Goal: Task Accomplishment & Management: Manage account settings

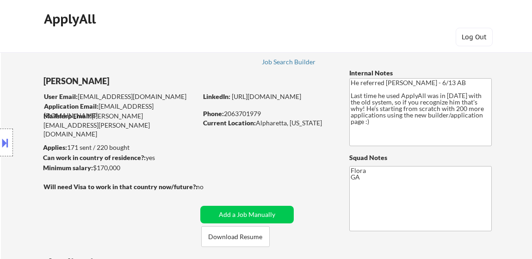
select select ""pending""
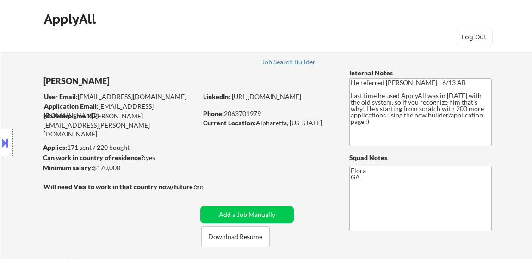
select select ""pending""
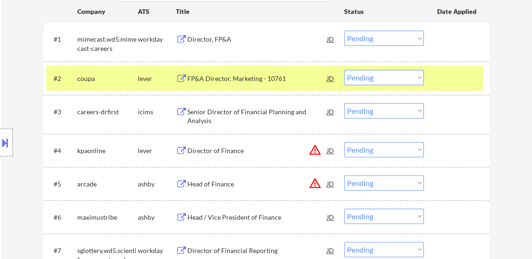
click at [253, 116] on div "Senior Director of Financial Planning and Analysis" at bounding box center [257, 116] width 140 height 18
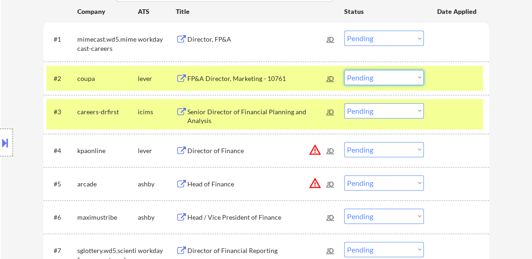
drag, startPoint x: 385, startPoint y: 78, endPoint x: 384, endPoint y: 83, distance: 5.1
click at [385, 78] on select "Choose an option... Pending Applied Excluded (Questions) Excluded (Expired) Exc…" at bounding box center [384, 77] width 80 height 15
click at [344, 70] on select "Choose an option... Pending Applied Excluded (Questions) Excluded (Expired) Exc…" at bounding box center [384, 77] width 80 height 15
select select ""pending""
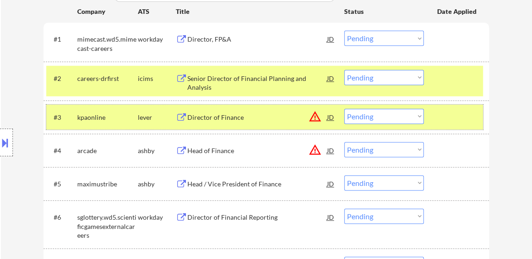
click at [451, 112] on div at bounding box center [457, 117] width 41 height 17
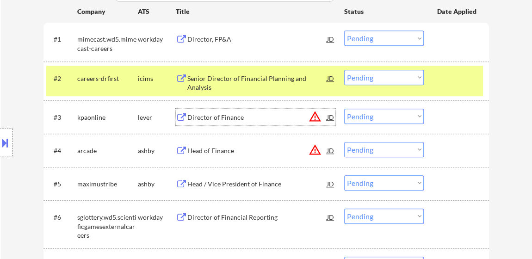
click at [228, 113] on div "Director of Finance" at bounding box center [257, 117] width 140 height 9
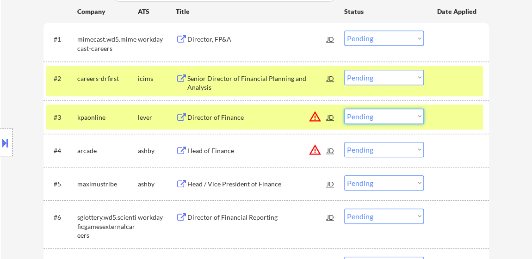
click at [398, 112] on select "Choose an option... Pending Applied Excluded (Questions) Excluded (Expired) Exc…" at bounding box center [384, 116] width 80 height 15
click at [344, 109] on select "Choose an option... Pending Applied Excluded (Questions) Excluded (Expired) Exc…" at bounding box center [384, 116] width 80 height 15
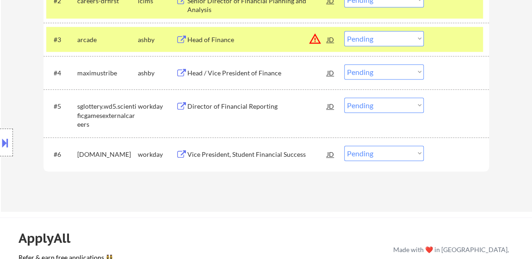
scroll to position [420, 0]
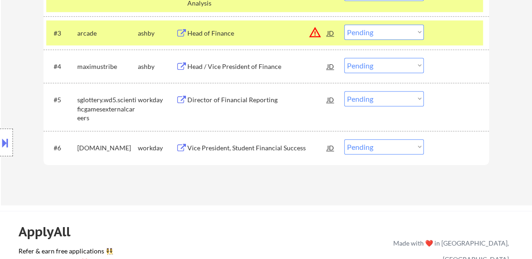
click at [438, 31] on div at bounding box center [457, 33] width 41 height 17
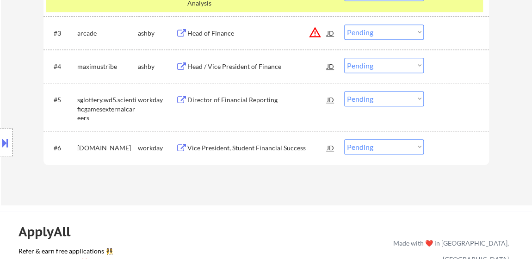
click at [217, 33] on div "Head of Finance" at bounding box center [257, 33] width 140 height 9
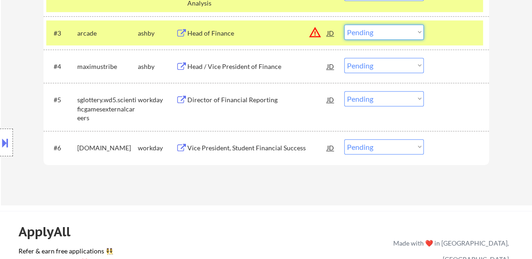
click at [407, 27] on select "Choose an option... Pending Applied Excluded (Questions) Excluded (Expired) Exc…" at bounding box center [384, 32] width 80 height 15
click at [344, 25] on select "Choose an option... Pending Applied Excluded (Questions) Excluded (Expired) Exc…" at bounding box center [384, 32] width 80 height 15
click at [219, 99] on div "Director of Financial Reporting" at bounding box center [257, 99] width 140 height 9
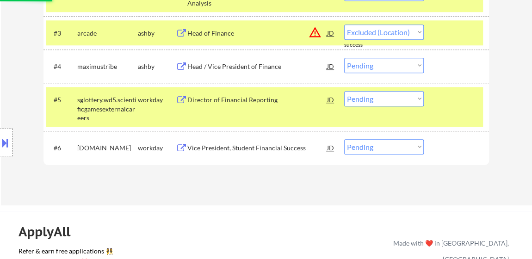
select select ""pending""
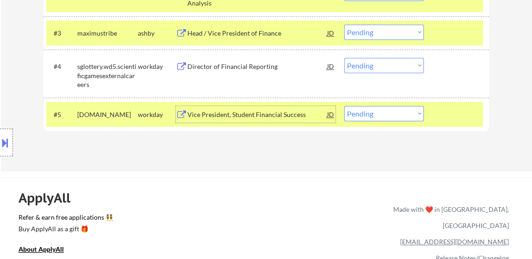
scroll to position [336, 0]
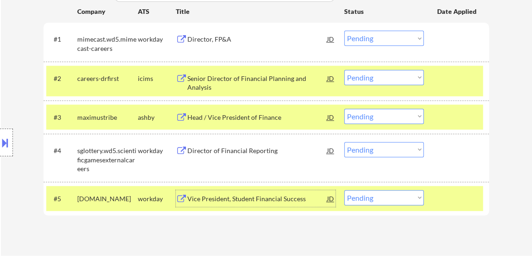
click at [373, 76] on select "Choose an option... Pending Applied Excluded (Questions) Excluded (Expired) Exc…" at bounding box center [384, 77] width 80 height 15
click at [344, 70] on select "Choose an option... Pending Applied Excluded (Questions) Excluded (Expired) Exc…" at bounding box center [384, 77] width 80 height 15
select select ""pending""
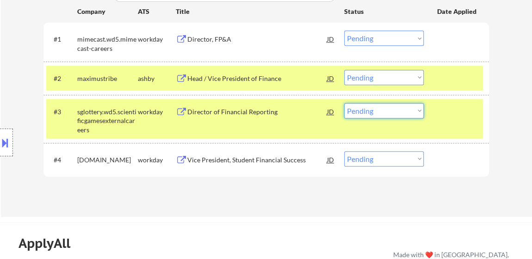
click at [387, 114] on select "Choose an option... Pending Applied Excluded (Questions) Excluded (Expired) Exc…" at bounding box center [384, 110] width 80 height 15
click at [344, 103] on select "Choose an option... Pending Applied Excluded (Questions) Excluded (Expired) Exc…" at bounding box center [384, 110] width 80 height 15
click at [234, 74] on div "Head / Vice President of Finance" at bounding box center [257, 78] width 140 height 9
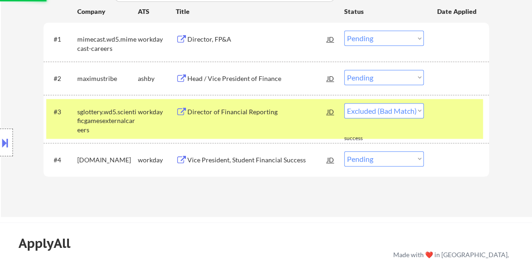
select select ""pending""
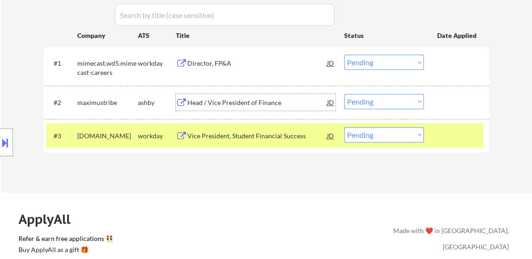
scroll to position [294, 0]
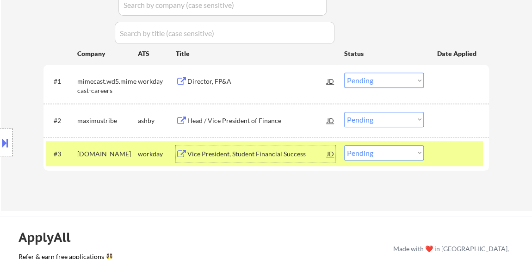
click at [237, 152] on div "Vice President, Student Financial Success" at bounding box center [257, 153] width 140 height 9
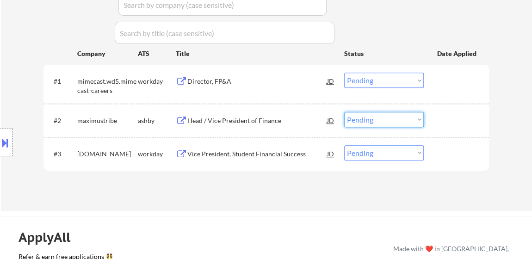
click at [368, 118] on select "Choose an option... Pending Applied Excluded (Questions) Excluded (Expired) Exc…" at bounding box center [384, 119] width 80 height 15
click at [344, 112] on select "Choose an option... Pending Applied Excluded (Questions) Excluded (Expired) Exc…" at bounding box center [384, 119] width 80 height 15
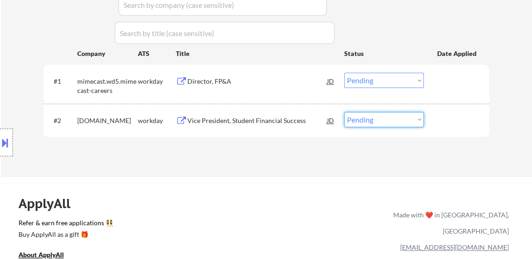
click at [370, 112] on select "Choose an option... Pending Applied Excluded (Questions) Excluded (Expired) Exc…" at bounding box center [384, 119] width 80 height 15
select select ""excluded__salary_""
click at [344, 112] on select "Choose an option... Pending Applied Excluded (Questions) Excluded (Expired) Exc…" at bounding box center [384, 119] width 80 height 15
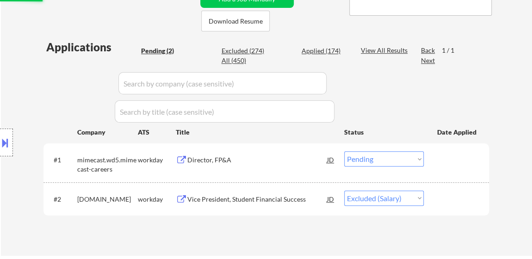
scroll to position [210, 0]
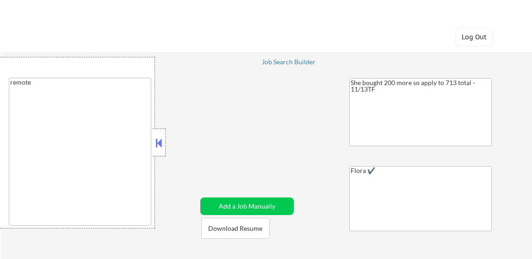
select select ""pending""
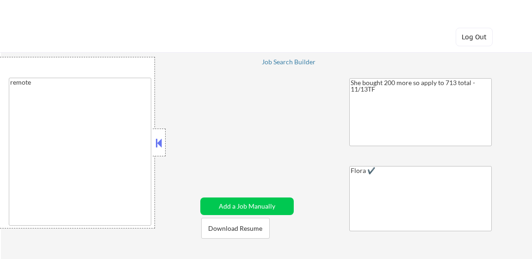
select select ""pending""
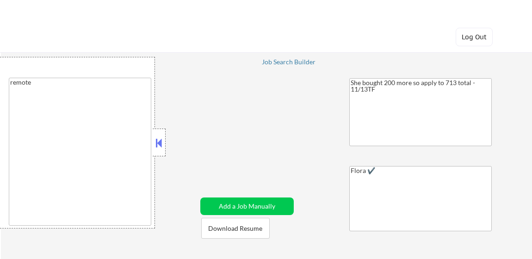
select select ""pending""
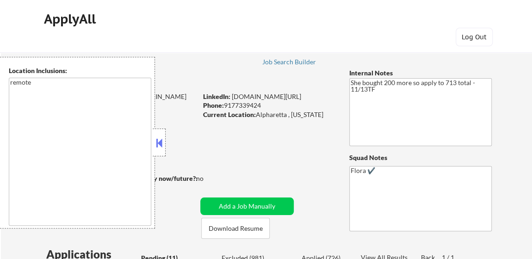
click at [158, 140] on button at bounding box center [159, 143] width 10 height 14
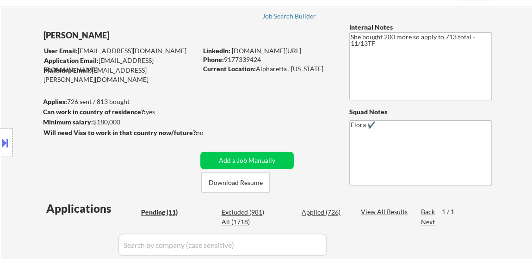
scroll to position [84, 0]
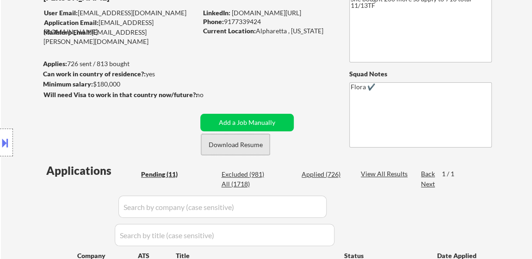
click at [245, 147] on button "Download Resume" at bounding box center [235, 144] width 68 height 21
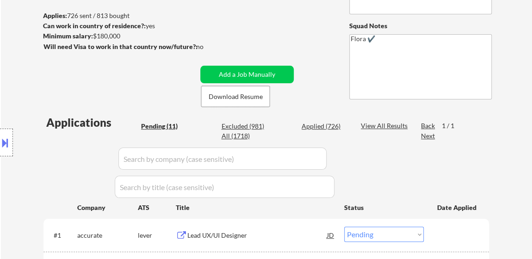
scroll to position [210, 0]
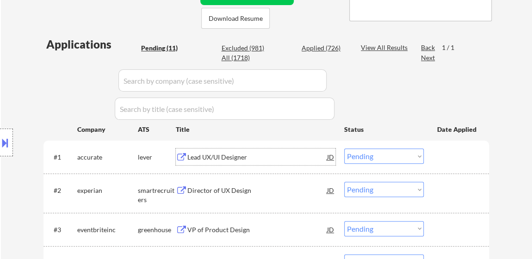
click at [223, 158] on div "Lead UX/UI Designer" at bounding box center [257, 157] width 140 height 9
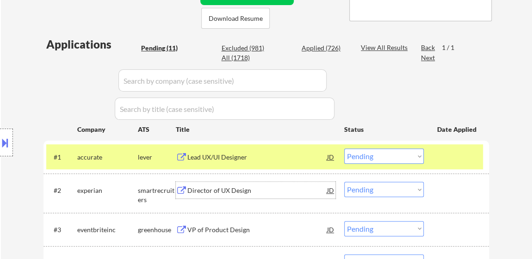
click at [214, 191] on div "Director of UX Design" at bounding box center [257, 190] width 140 height 9
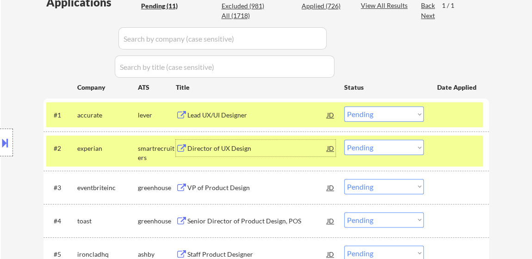
scroll to position [336, 0]
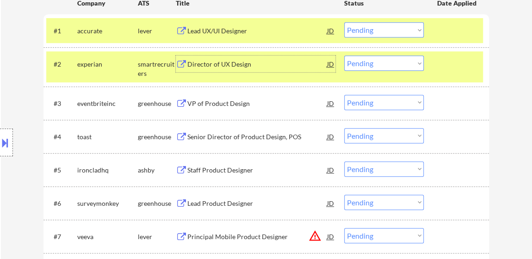
click at [232, 99] on div "VP of Product Design" at bounding box center [257, 103] width 140 height 9
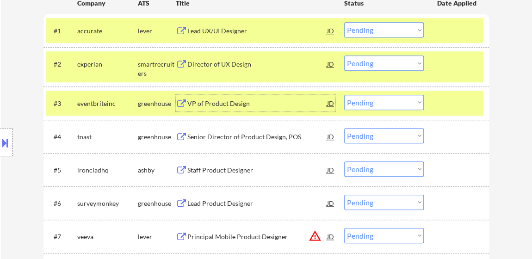
scroll to position [294, 0]
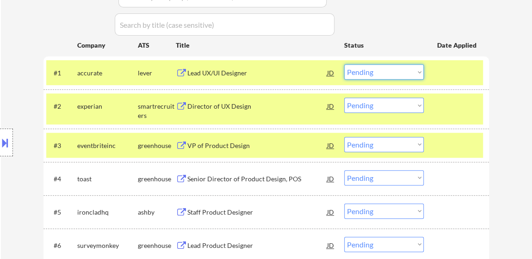
click at [367, 76] on select "Choose an option... Pending Applied Excluded (Questions) Excluded (Expired) Exc…" at bounding box center [384, 71] width 80 height 15
click at [344, 64] on select "Choose an option... Pending Applied Excluded (Questions) Excluded (Expired) Exc…" at bounding box center [384, 71] width 80 height 15
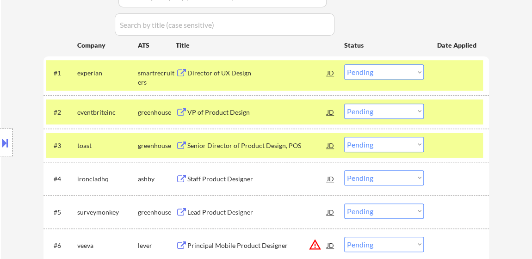
click at [371, 71] on select "Choose an option... Pending Applied Excluded (Questions) Excluded (Expired) Exc…" at bounding box center [384, 71] width 80 height 15
click at [344, 64] on select "Choose an option... Pending Applied Excluded (Questions) Excluded (Expired) Exc…" at bounding box center [384, 71] width 80 height 15
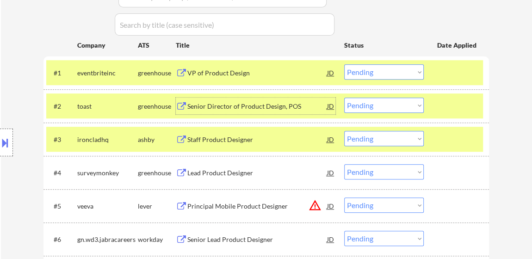
click at [258, 103] on div "Senior Director of Product Design, POS" at bounding box center [257, 106] width 140 height 9
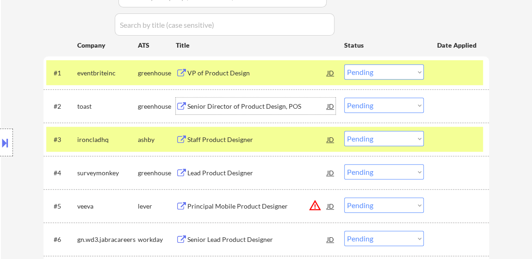
click at [365, 71] on select "Choose an option... Pending Applied Excluded (Questions) Excluded (Expired) Exc…" at bounding box center [384, 71] width 80 height 15
click at [344, 64] on select "Choose an option... Pending Applied Excluded (Questions) Excluded (Expired) Exc…" at bounding box center [384, 71] width 80 height 15
select select ""pending""
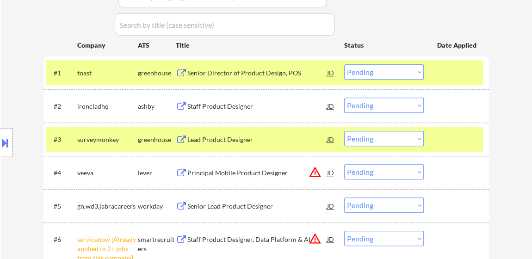
click at [227, 109] on div "Staff Product Designer" at bounding box center [257, 106] width 140 height 9
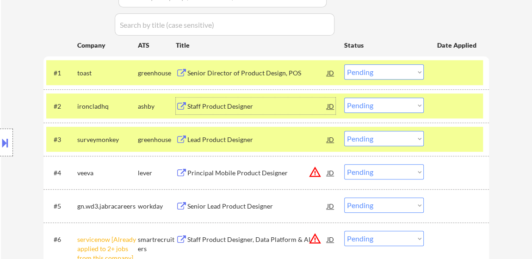
click at [356, 107] on select "Choose an option... Pending Applied Excluded (Questions) Excluded (Expired) Exc…" at bounding box center [384, 105] width 80 height 15
click at [344, 98] on select "Choose an option... Pending Applied Excluded (Questions) Excluded (Expired) Exc…" at bounding box center [384, 105] width 80 height 15
select select ""pending""
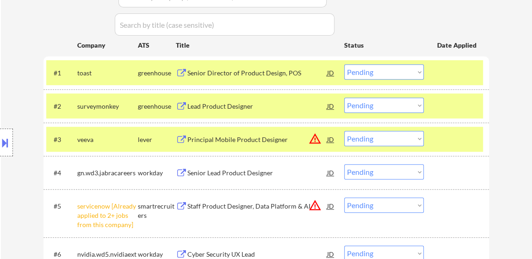
click at [394, 69] on select "Choose an option... Pending Applied Excluded (Questions) Excluded (Expired) Exc…" at bounding box center [384, 71] width 80 height 15
click at [344, 64] on select "Choose an option... Pending Applied Excluded (Questions) Excluded (Expired) Exc…" at bounding box center [384, 71] width 80 height 15
select select ""pending""
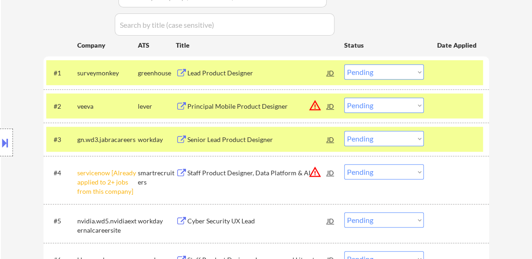
click at [239, 68] on div "Lead Product Designer" at bounding box center [257, 72] width 140 height 9
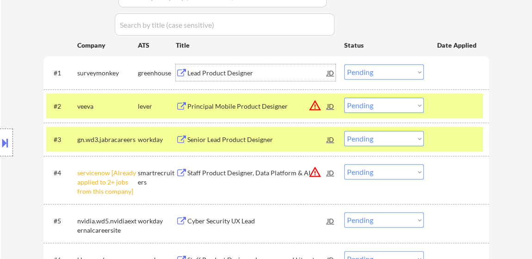
click at [228, 106] on div "Principal Mobile Product Designer" at bounding box center [257, 106] width 140 height 9
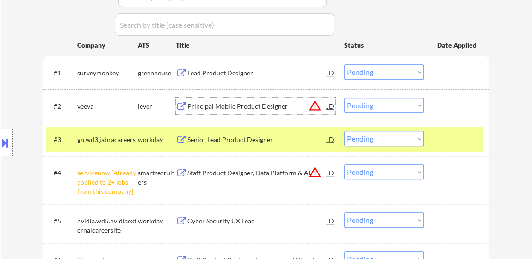
click at [370, 174] on select "Choose an option... Pending Applied Excluded (Questions) Excluded (Expired) Exc…" at bounding box center [384, 171] width 80 height 15
click at [344, 164] on select "Choose an option... Pending Applied Excluded (Questions) Excluded (Expired) Exc…" at bounding box center [384, 171] width 80 height 15
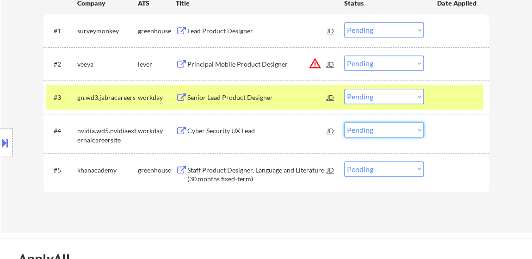
click at [376, 131] on select "Choose an option... Pending Applied Excluded (Questions) Excluded (Expired) Exc…" at bounding box center [384, 129] width 80 height 15
click at [344, 122] on select "Choose an option... Pending Applied Excluded (Questions) Excluded (Expired) Exc…" at bounding box center [384, 129] width 80 height 15
select select ""pending""
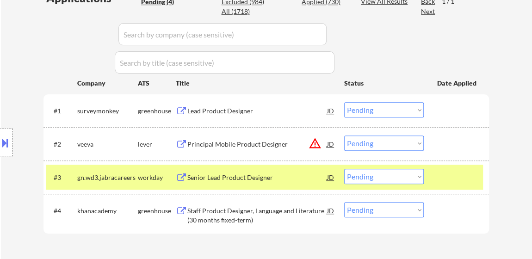
scroll to position [210, 0]
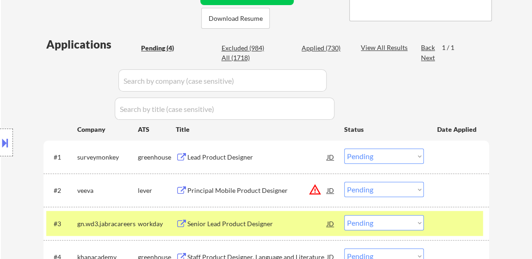
click at [390, 154] on select "Choose an option... Pending Applied Excluded (Questions) Excluded (Expired) Exc…" at bounding box center [384, 155] width 80 height 15
click at [344, 148] on select "Choose an option... Pending Applied Excluded (Questions) Excluded (Expired) Exc…" at bounding box center [384, 155] width 80 height 15
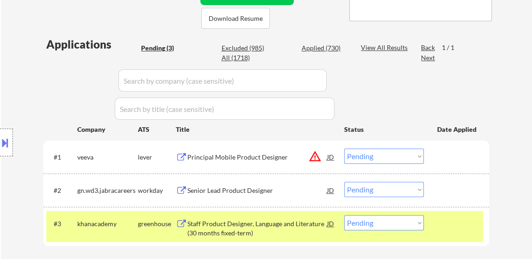
click at [231, 191] on div "Senior Lead Product Designer" at bounding box center [257, 190] width 140 height 9
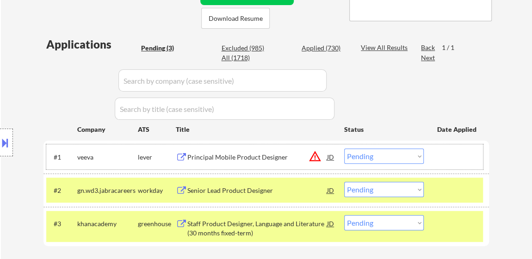
click at [352, 147] on div "#1 veeva lever Principal Mobile Product Designer JD warning_amber Choose an opt…" at bounding box center [264, 156] width 437 height 25
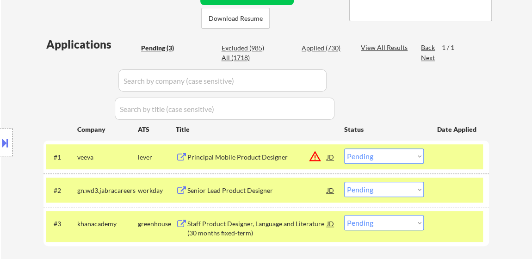
click at [354, 152] on select "Choose an option... Pending Applied Excluded (Questions) Excluded (Expired) Exc…" at bounding box center [384, 155] width 80 height 15
click at [344, 148] on select "Choose an option... Pending Applied Excluded (Questions) Excluded (Expired) Exc…" at bounding box center [384, 155] width 80 height 15
select select ""pending""
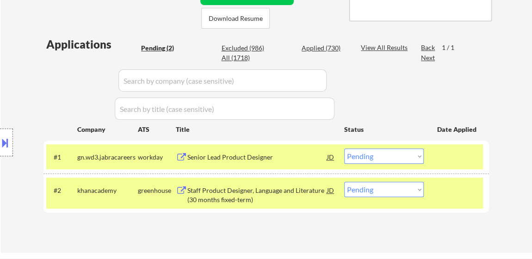
click at [279, 196] on div "Staff Product Designer, Language and Literature (30 months fixed-term)" at bounding box center [257, 195] width 140 height 18
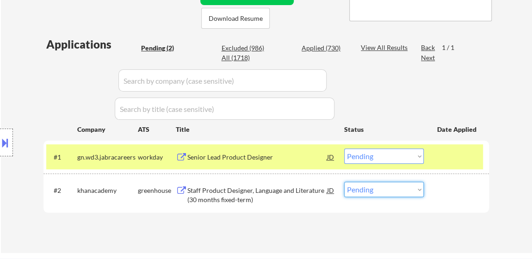
click at [381, 194] on select "Choose an option... Pending Applied Excluded (Questions) Excluded (Expired) Exc…" at bounding box center [384, 189] width 80 height 15
select select ""excluded""
click at [344, 182] on select "Choose an option... Pending Applied Excluded (Questions) Excluded (Expired) Exc…" at bounding box center [384, 189] width 80 height 15
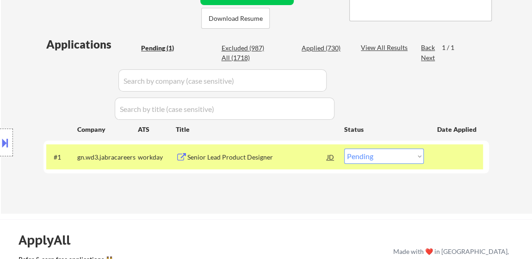
click at [384, 158] on select "Choose an option... Pending Applied Excluded (Questions) Excluded (Expired) Exc…" at bounding box center [384, 155] width 80 height 15
select select ""excluded__salary_""
click at [344, 148] on select "Choose an option... Pending Applied Excluded (Questions) Excluded (Expired) Exc…" at bounding box center [384, 155] width 80 height 15
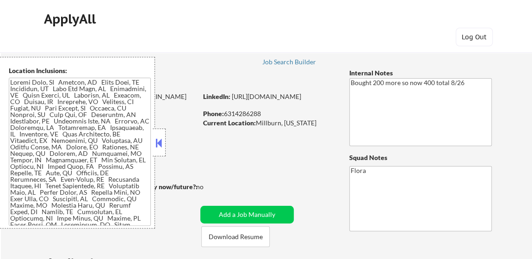
select select ""pending""
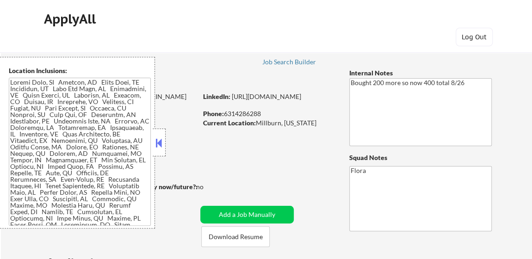
select select ""pending""
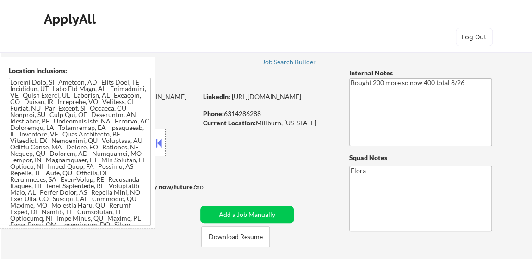
select select ""pending""
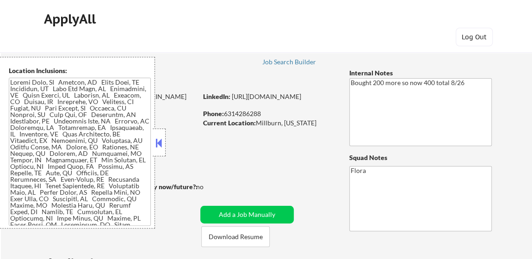
select select ""pending""
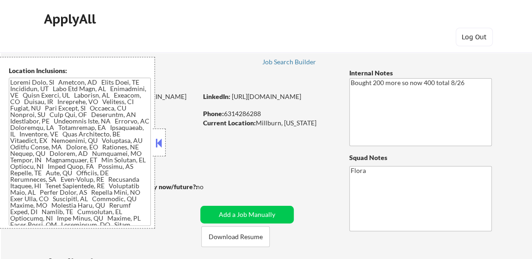
select select ""pending""
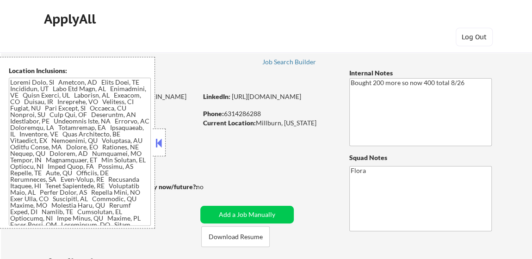
select select ""pending""
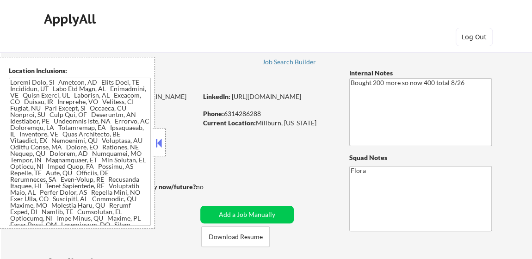
select select ""pending""
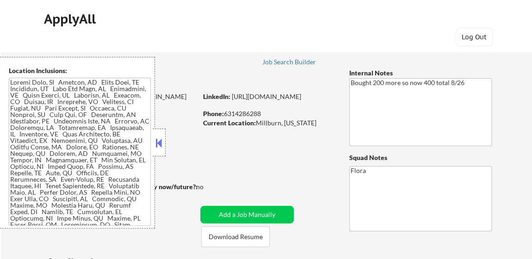
select select ""pending""
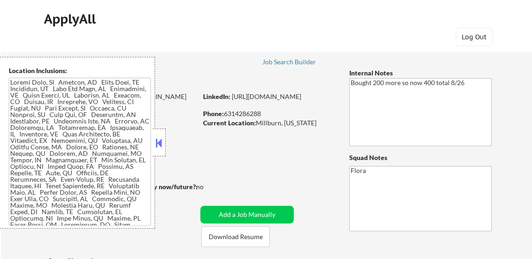
select select ""pending""
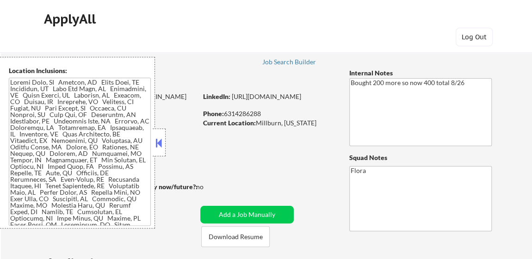
select select ""pending""
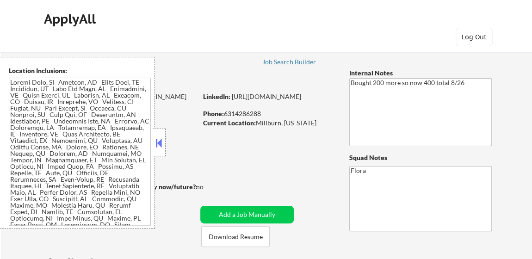
select select ""pending""
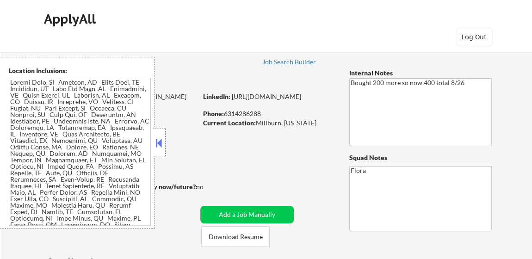
select select ""pending""
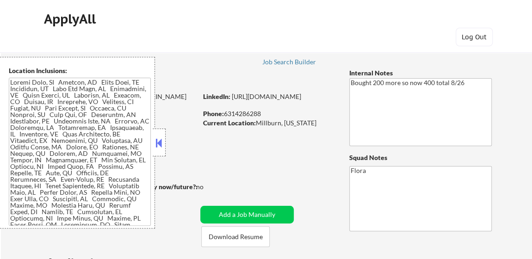
select select ""pending""
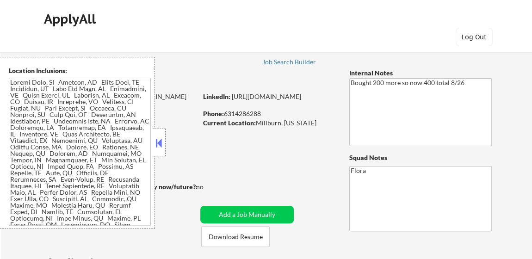
select select ""pending""
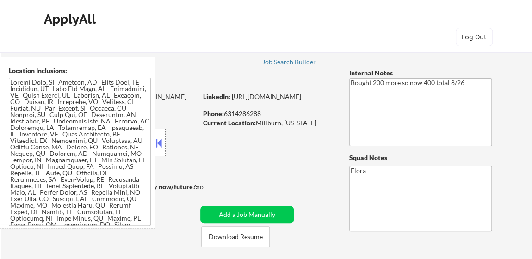
select select ""pending""
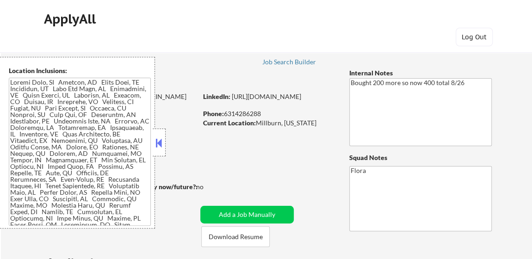
select select ""pending""
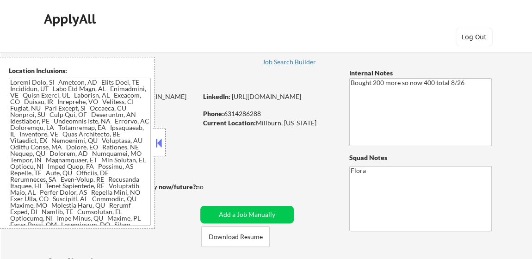
select select ""pending""
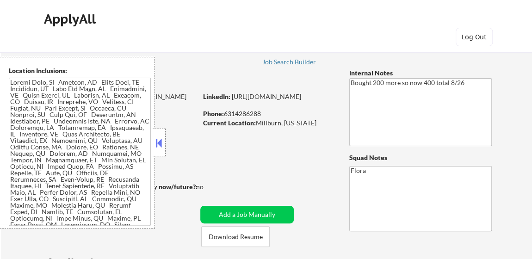
select select ""pending""
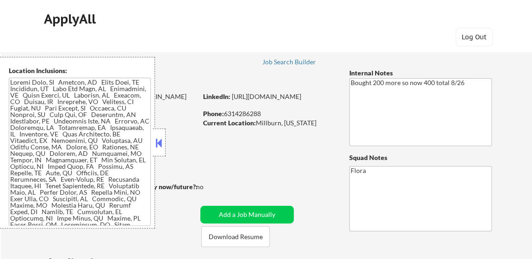
select select ""pending""
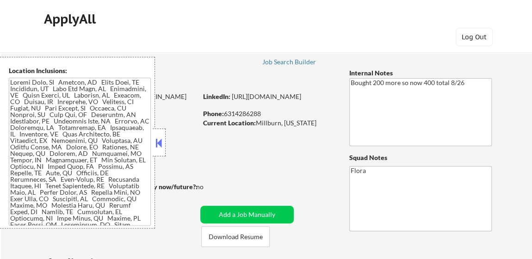
select select ""pending""
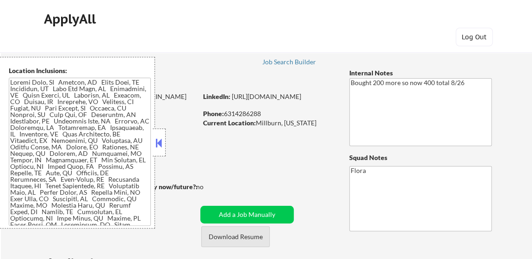
click at [233, 236] on button "Download Resume" at bounding box center [235, 236] width 68 height 21
click at [160, 144] on button at bounding box center [159, 143] width 10 height 14
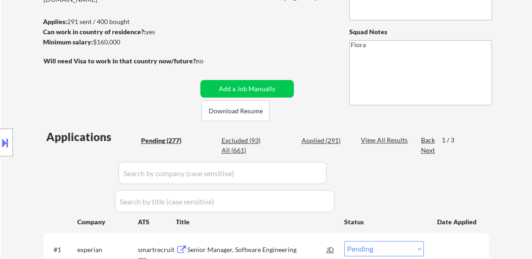
scroll to position [210, 0]
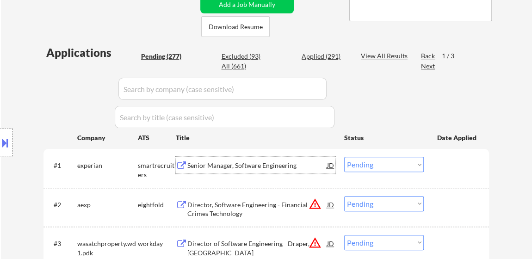
click at [246, 166] on div "Senior Manager, Software Engineering" at bounding box center [257, 165] width 140 height 9
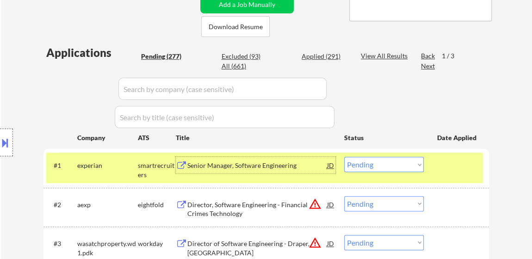
drag, startPoint x: 364, startPoint y: 205, endPoint x: 364, endPoint y: 197, distance: 7.9
click at [364, 205] on select "Choose an option... Pending Applied Excluded (Questions) Excluded (Expired) Exc…" at bounding box center [384, 203] width 80 height 15
click at [344, 196] on select "Choose an option... Pending Applied Excluded (Questions) Excluded (Expired) Exc…" at bounding box center [384, 203] width 80 height 15
select select ""pending""
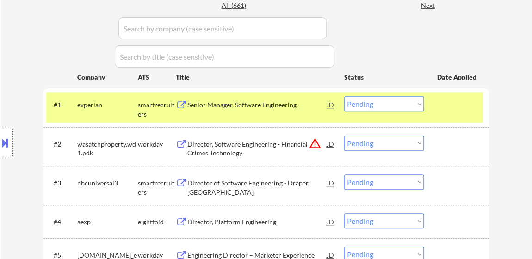
scroll to position [294, 0]
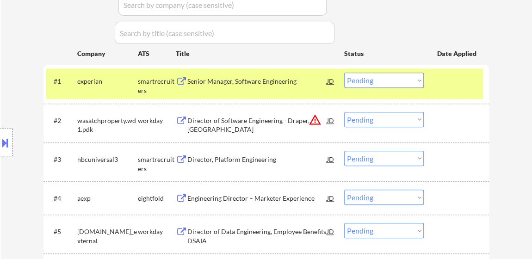
click at [402, 196] on select "Choose an option... Pending Applied Excluded (Questions) Excluded (Expired) Exc…" at bounding box center [384, 197] width 80 height 15
click at [344, 190] on select "Choose an option... Pending Applied Excluded (Questions) Excluded (Expired) Exc…" at bounding box center [384, 197] width 80 height 15
select select ""pending""
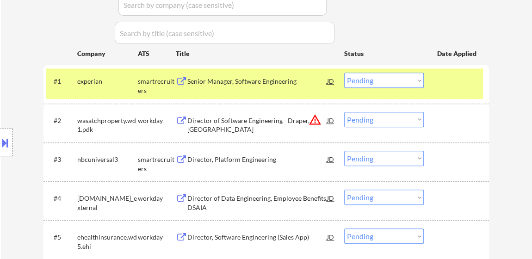
click at [379, 80] on select "Choose an option... Pending Applied Excluded (Questions) Excluded (Expired) Exc…" at bounding box center [384, 80] width 80 height 15
click at [344, 73] on select "Choose an option... Pending Applied Excluded (Questions) Excluded (Expired) Exc…" at bounding box center [384, 80] width 80 height 15
select select ""pending""
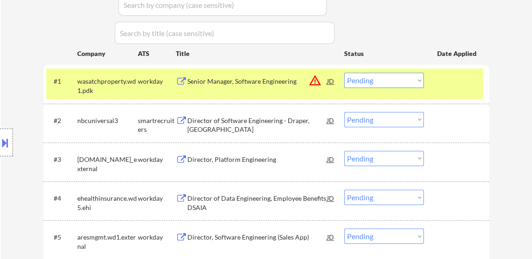
click at [454, 76] on div at bounding box center [457, 81] width 41 height 17
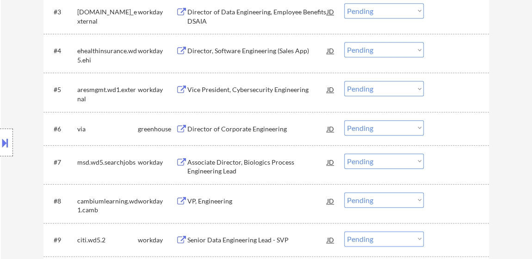
scroll to position [462, 0]
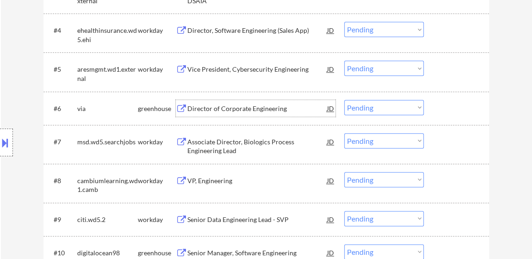
click at [258, 108] on div "Director of Corporate Engineering" at bounding box center [257, 108] width 140 height 9
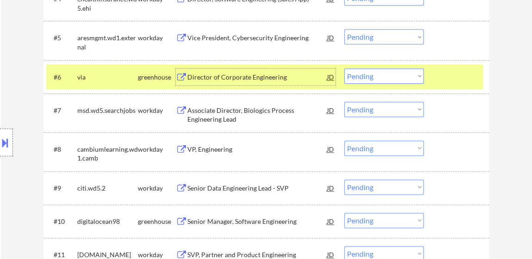
scroll to position [504, 0]
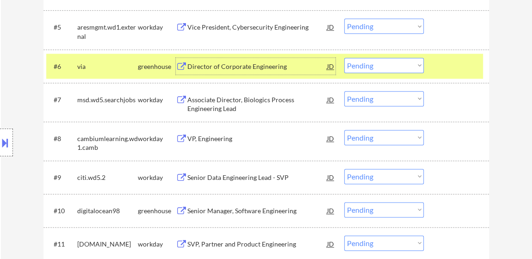
click at [259, 214] on div "Senior Manager, Software Engineering" at bounding box center [257, 210] width 140 height 9
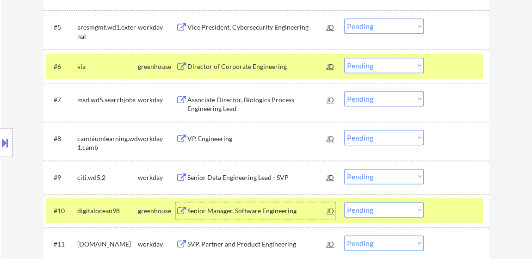
click at [356, 67] on select "Choose an option... Pending Applied Excluded (Questions) Excluded (Expired) Exc…" at bounding box center [384, 65] width 80 height 15
click at [344, 58] on select "Choose an option... Pending Applied Excluded (Questions) Excluded (Expired) Exc…" at bounding box center [384, 65] width 80 height 15
select select ""pending""
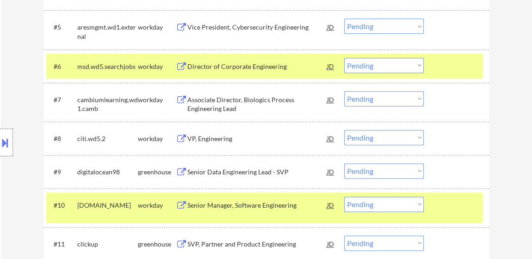
click at [432, 58] on div "#6 msd.wd5.searchjobs workday Director of Corporate Engineering JD Choose an op…" at bounding box center [264, 66] width 437 height 25
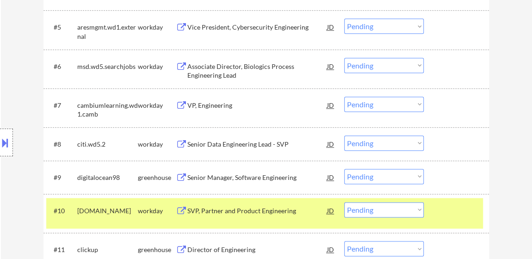
click at [455, 197] on div "#10 [DOMAIN_NAME] workday SVP, Partner and Product Engineering JD Choose an opt…" at bounding box center [265, 213] width 445 height 39
click at [455, 157] on div "#8 citi.wd5.2 workday Senior Data Engineering Lead - SVP JD Choose an option...…" at bounding box center [265, 143] width 445 height 33
drag, startPoint x: 455, startPoint y: 169, endPoint x: 452, endPoint y: 174, distance: 5.8
click at [455, 170] on div at bounding box center [457, 177] width 41 height 17
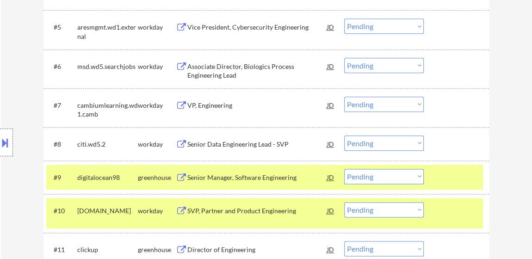
drag, startPoint x: 443, startPoint y: 209, endPoint x: 442, endPoint y: 204, distance: 4.7
click at [442, 209] on div at bounding box center [457, 210] width 41 height 17
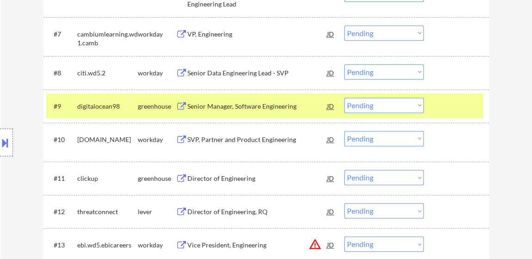
scroll to position [588, 0]
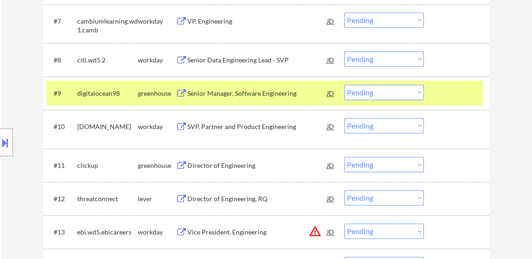
click at [229, 166] on div "Director of Engineering" at bounding box center [257, 165] width 140 height 9
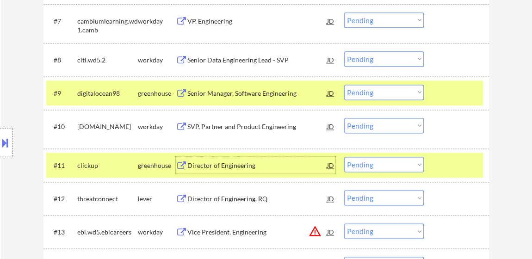
click at [358, 88] on select "Choose an option... Pending Applied Excluded (Questions) Excluded (Expired) Exc…" at bounding box center [384, 92] width 80 height 15
click at [344, 85] on select "Choose an option... Pending Applied Excluded (Questions) Excluded (Expired) Exc…" at bounding box center [384, 92] width 80 height 15
select select ""pending""
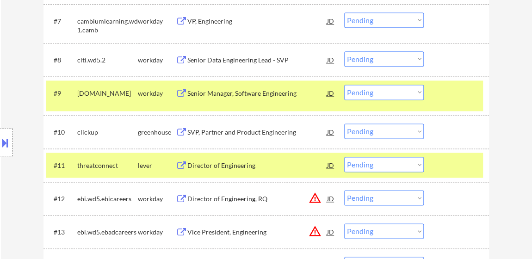
click at [460, 95] on div at bounding box center [457, 93] width 41 height 17
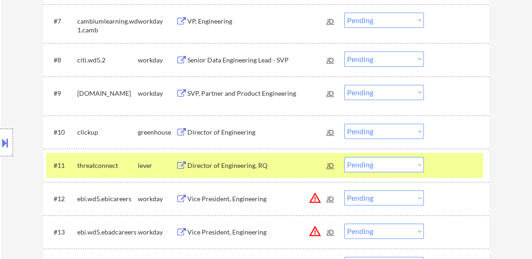
click at [457, 161] on div at bounding box center [457, 165] width 41 height 17
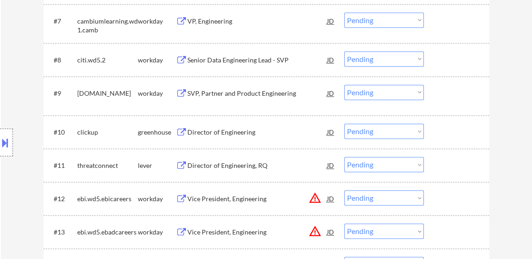
click at [251, 167] on div "Director of Engineering, RQ" at bounding box center [257, 165] width 140 height 9
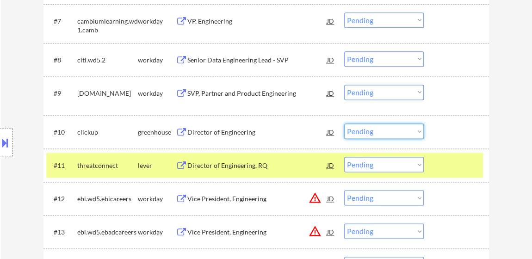
click at [352, 130] on select "Choose an option... Pending Applied Excluded (Questions) Excluded (Expired) Exc…" at bounding box center [384, 130] width 80 height 15
click at [344, 123] on select "Choose an option... Pending Applied Excluded (Questions) Excluded (Expired) Exc…" at bounding box center [384, 130] width 80 height 15
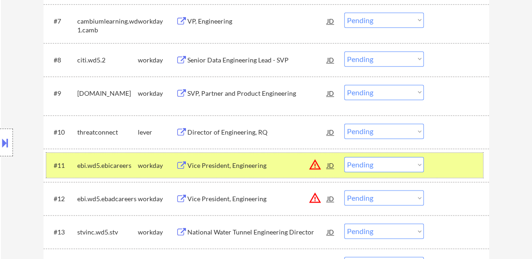
click at [478, 160] on div "#11 ebi.wd5.ebicareers workday Vice President, Engineering JD warning_amber Cho…" at bounding box center [264, 165] width 437 height 25
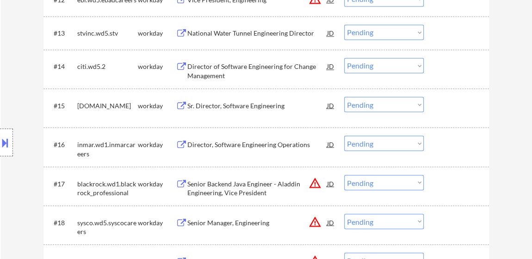
scroll to position [799, 0]
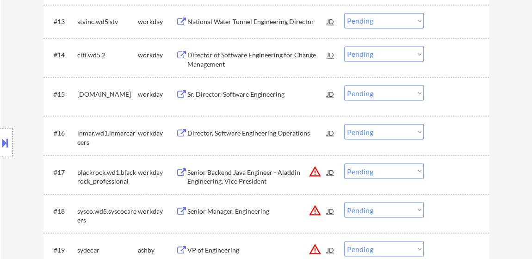
click at [234, 250] on div "VP of Engineering" at bounding box center [257, 249] width 140 height 9
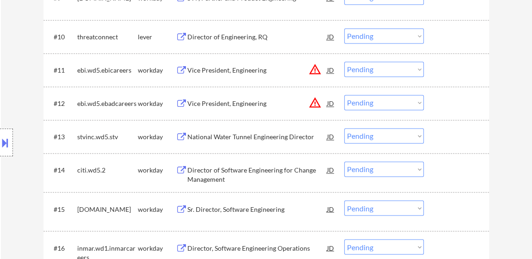
scroll to position [672, 0]
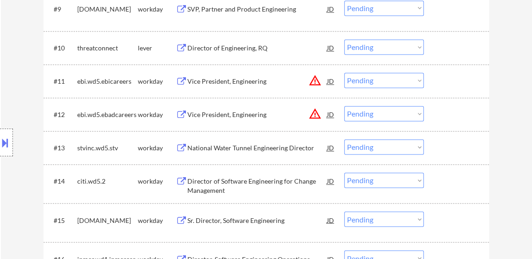
click at [349, 44] on select "Choose an option... Pending Applied Excluded (Questions) Excluded (Expired) Exc…" at bounding box center [384, 46] width 80 height 15
click at [344, 39] on select "Choose an option... Pending Applied Excluded (Questions) Excluded (Expired) Exc…" at bounding box center [384, 46] width 80 height 15
select select ""pending""
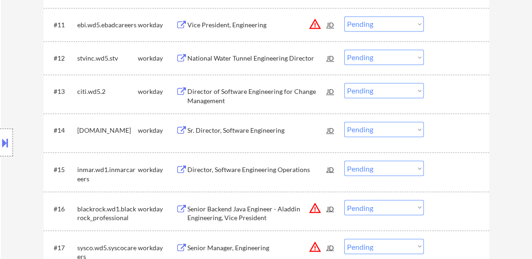
scroll to position [799, 0]
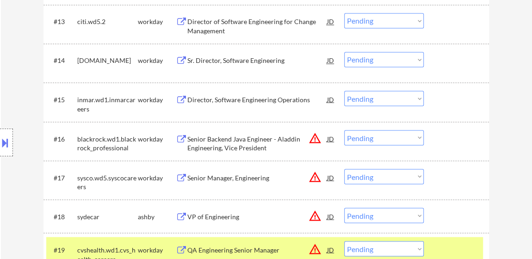
drag, startPoint x: 374, startPoint y: 214, endPoint x: 374, endPoint y: 209, distance: 5.6
click at [374, 214] on select "Choose an option... Pending Applied Excluded (Questions) Excluded (Expired) Exc…" at bounding box center [384, 215] width 80 height 15
click at [344, 208] on select "Choose an option... Pending Applied Excluded (Questions) Excluded (Expired) Exc…" at bounding box center [384, 215] width 80 height 15
select select ""pending""
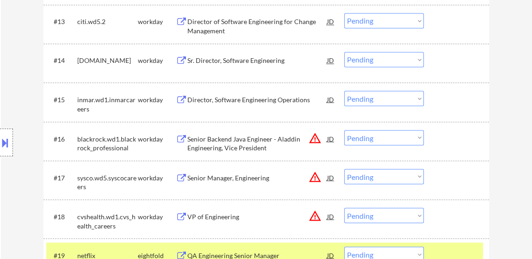
click at [463, 252] on div at bounding box center [457, 255] width 41 height 17
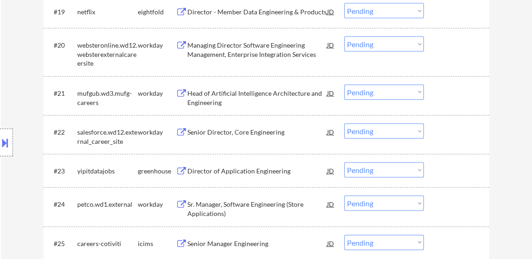
scroll to position [1093, 0]
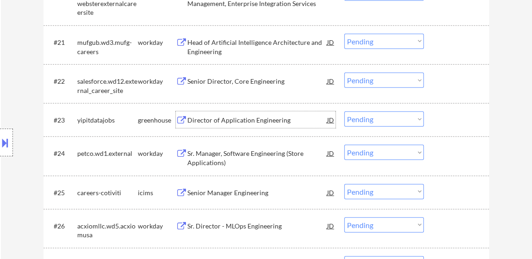
click at [261, 124] on div "Director of Application Engineering" at bounding box center [257, 119] width 140 height 17
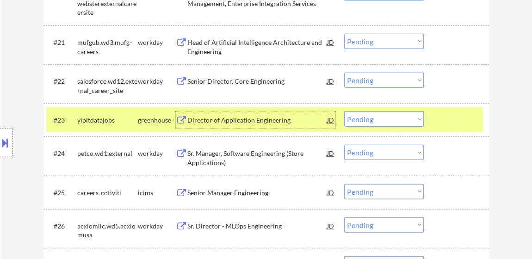
click at [384, 118] on select "Choose an option... Pending Applied Excluded (Questions) Excluded (Expired) Exc…" at bounding box center [384, 118] width 80 height 15
click at [344, 111] on select "Choose an option... Pending Applied Excluded (Questions) Excluded (Expired) Exc…" at bounding box center [384, 118] width 80 height 15
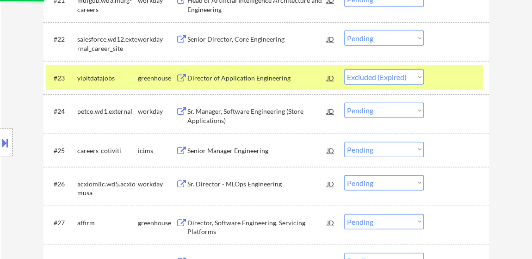
scroll to position [1219, 0]
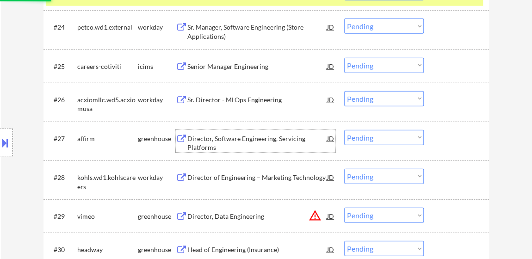
click at [268, 132] on div "Director, Software Engineering, Servicing Platforms" at bounding box center [257, 141] width 140 height 22
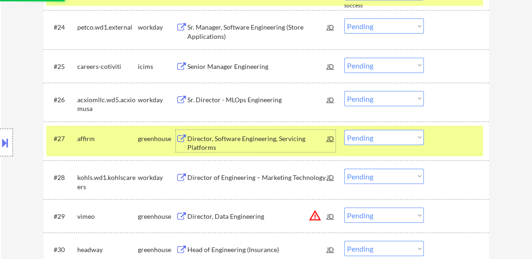
select select ""pending""
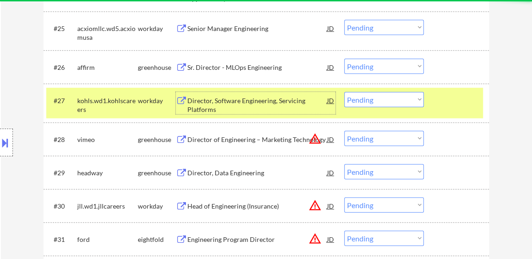
scroll to position [1261, 0]
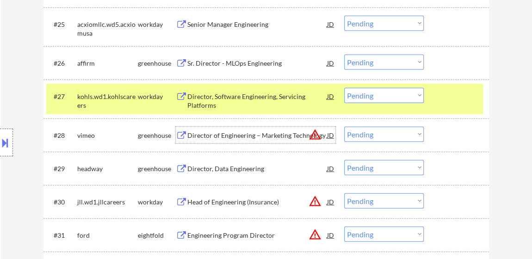
click at [268, 135] on div "Director of Engineering – Marketing Technology" at bounding box center [257, 135] width 140 height 9
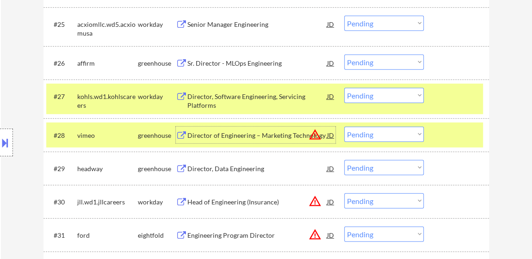
click at [378, 60] on select "Choose an option... Pending Applied Excluded (Questions) Excluded (Expired) Exc…" at bounding box center [384, 62] width 80 height 15
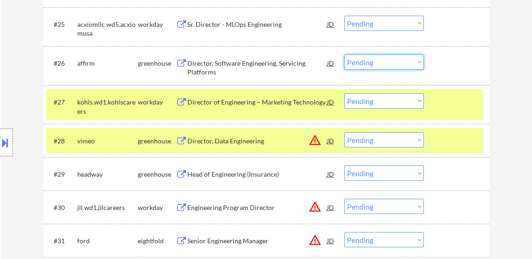
click at [462, 66] on div at bounding box center [457, 63] width 41 height 17
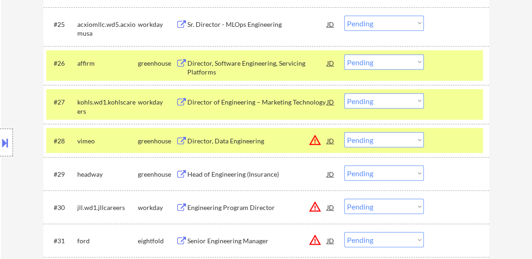
click at [408, 66] on select "Choose an option... Pending Applied Excluded (Questions) Excluded (Expired) Exc…" at bounding box center [384, 62] width 80 height 15
click at [344, 55] on select "Choose an option... Pending Applied Excluded (Questions) Excluded (Expired) Exc…" at bounding box center [384, 62] width 80 height 15
select select ""pending""
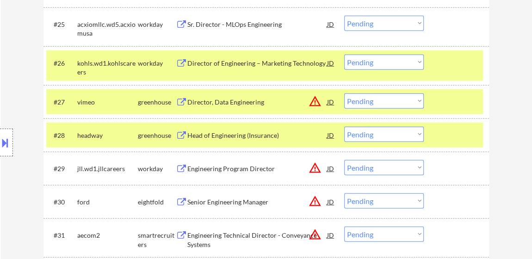
click at [373, 98] on select "Choose an option... Pending Applied Excluded (Questions) Excluded (Expired) Exc…" at bounding box center [384, 100] width 80 height 15
click at [344, 93] on select "Choose an option... Pending Applied Excluded (Questions) Excluded (Expired) Exc…" at bounding box center [384, 100] width 80 height 15
click at [234, 136] on div "Head of Engineering (Insurance)" at bounding box center [257, 135] width 140 height 9
select select ""pending""
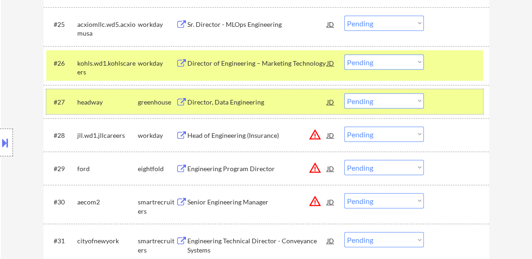
click at [430, 91] on div "#27 headway greenhouse Director, Data Engineering JD warning_amber Choose an op…" at bounding box center [264, 101] width 437 height 25
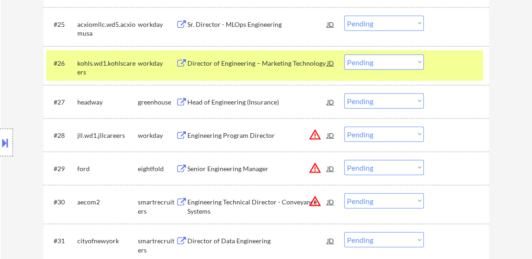
click at [447, 61] on div at bounding box center [457, 63] width 41 height 17
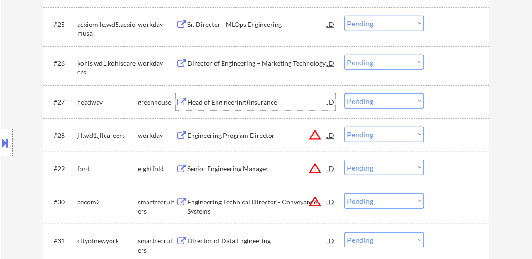
click at [253, 102] on div "Head of Engineering (Insurance)" at bounding box center [257, 102] width 140 height 9
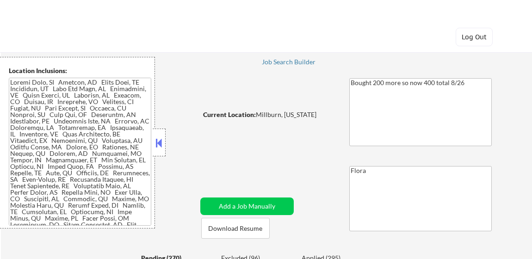
select select ""pending""
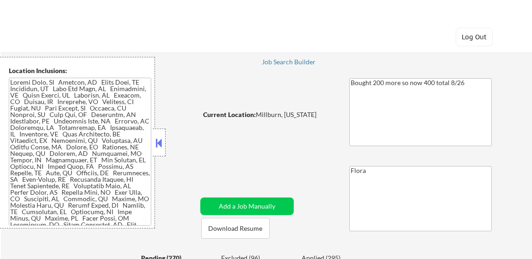
select select ""pending""
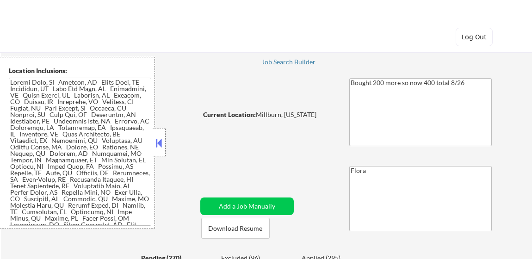
select select ""pending""
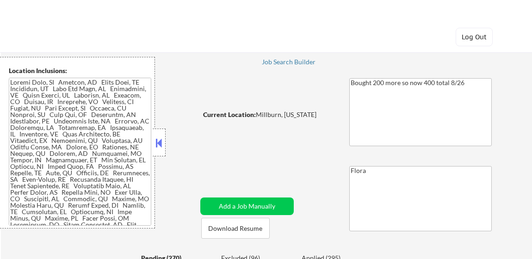
select select ""pending""
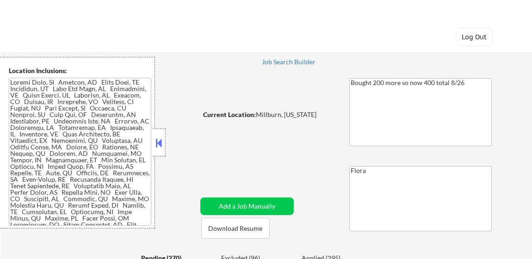
select select ""pending""
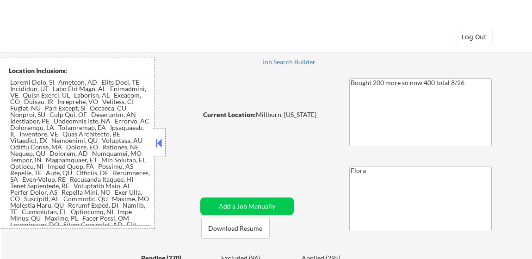
select select ""pending""
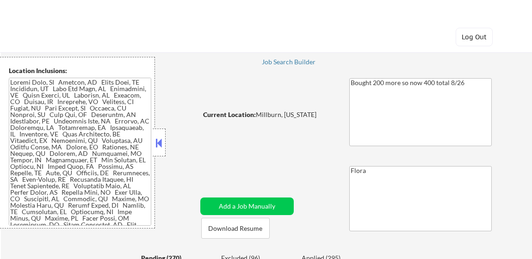
select select ""pending""
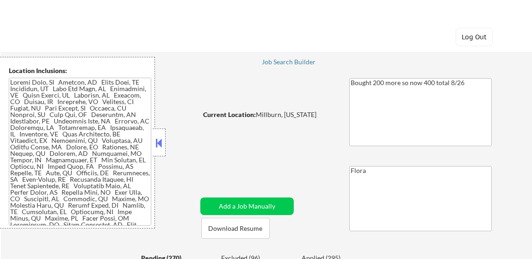
select select ""pending""
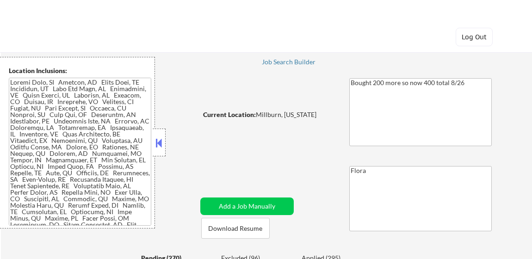
select select ""pending""
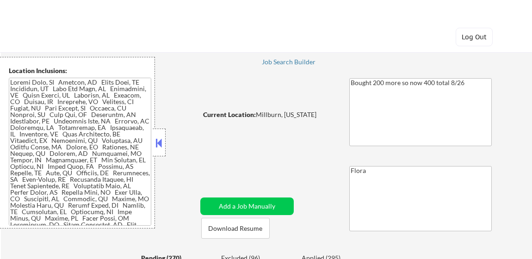
select select ""pending""
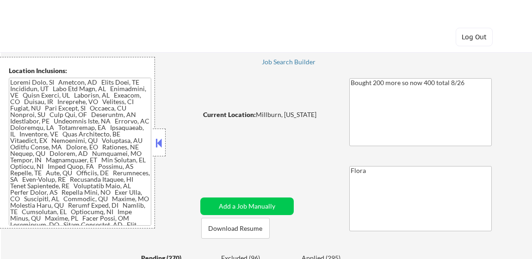
select select ""pending""
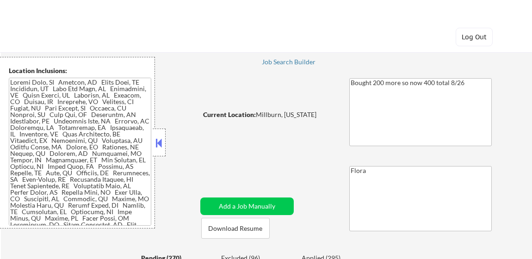
select select ""pending""
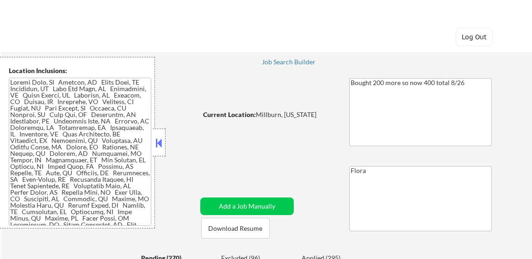
select select ""pending""
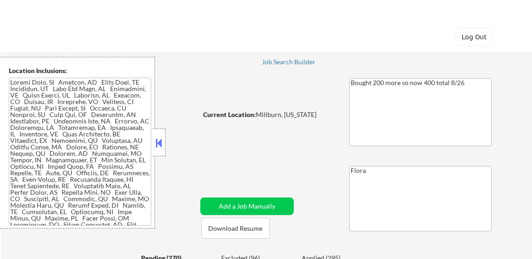
select select ""pending""
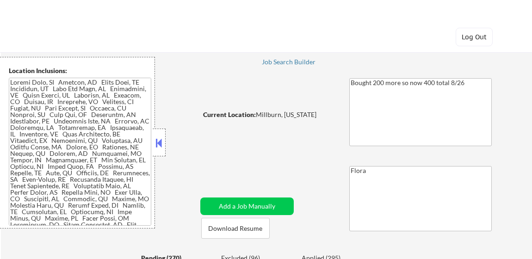
select select ""pending""
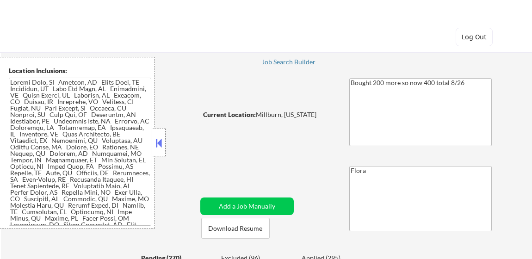
select select ""pending""
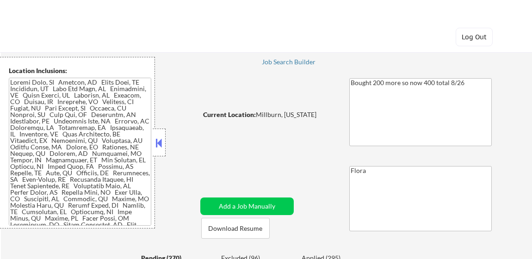
select select ""pending""
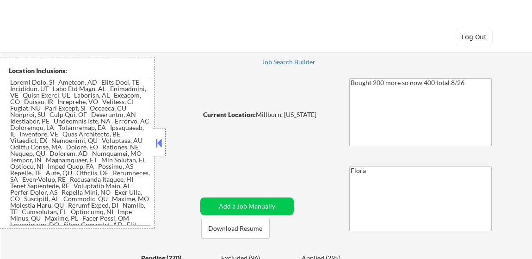
select select ""pending""
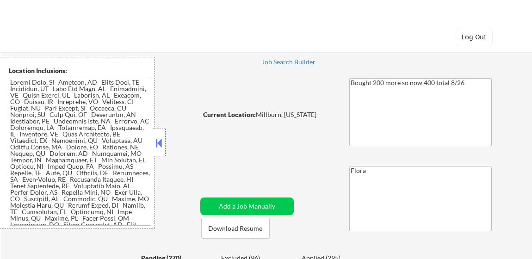
select select ""pending""
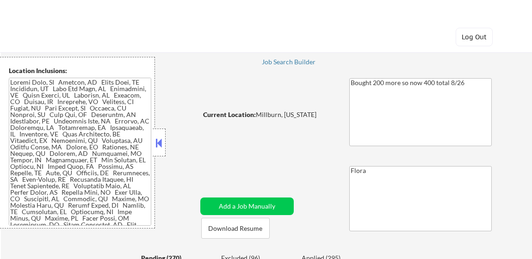
select select ""pending""
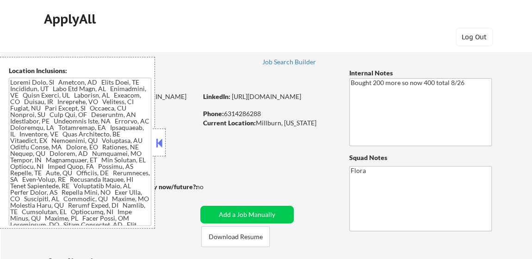
select select ""pending""
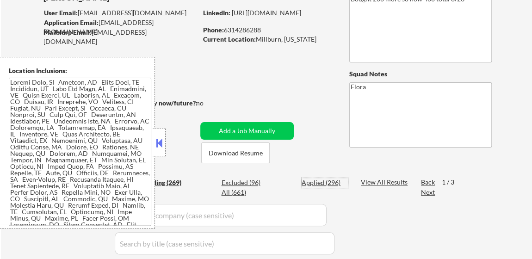
drag, startPoint x: 322, startPoint y: 181, endPoint x: 325, endPoint y: 170, distance: 11.1
click at [323, 181] on div "Applied (296)" at bounding box center [325, 182] width 46 height 9
select select ""applied""
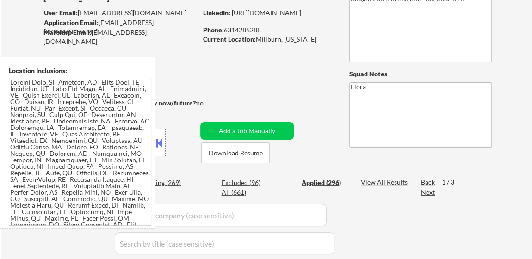
select select ""applied""
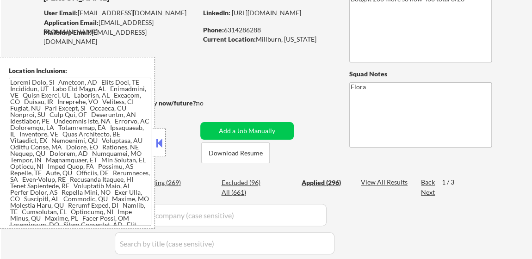
select select ""applied""
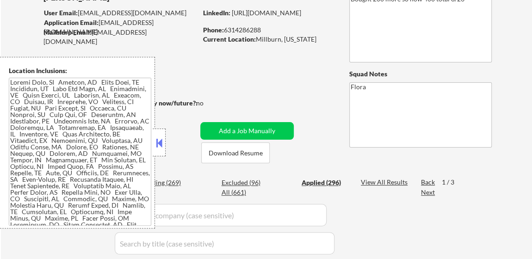
select select ""applied""
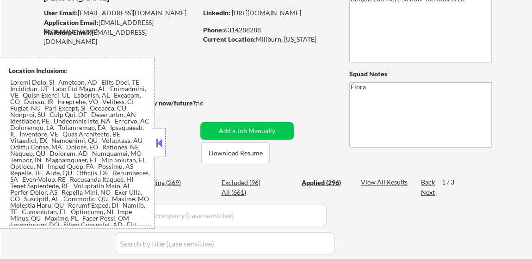
select select ""applied""
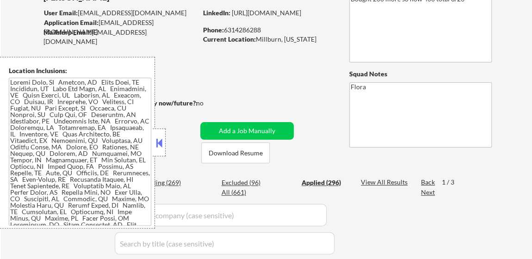
select select ""applied""
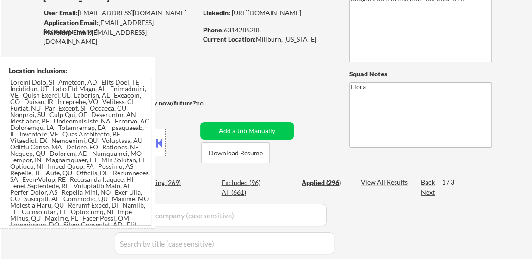
select select ""applied""
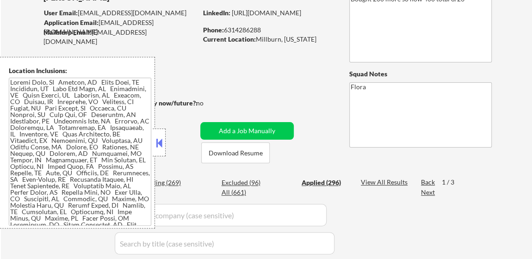
select select ""applied""
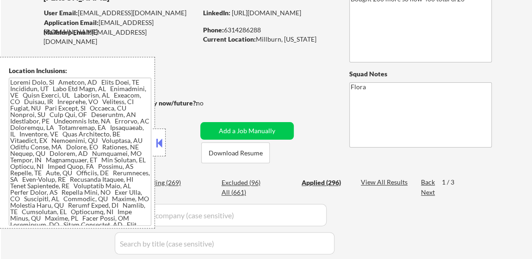
select select ""applied""
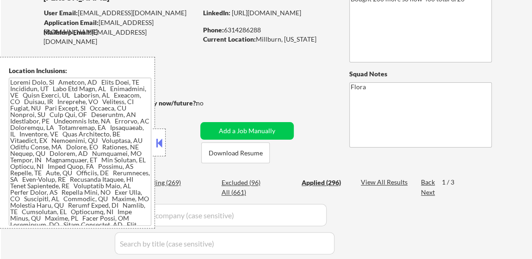
select select ""applied""
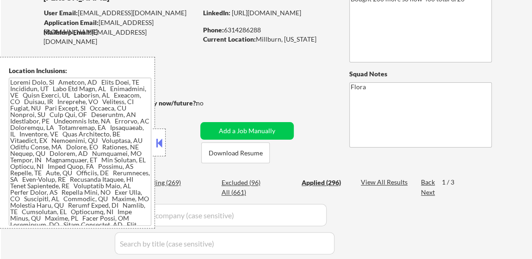
select select ""applied""
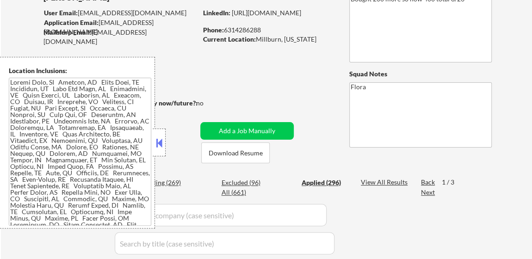
select select ""applied""
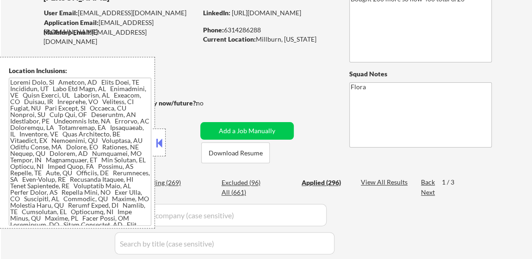
select select ""applied""
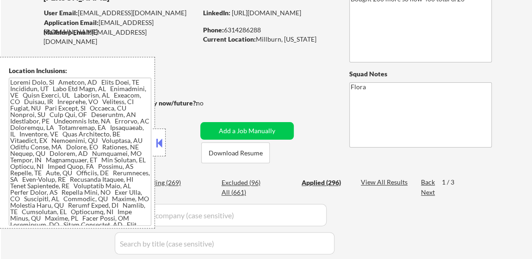
select select ""applied""
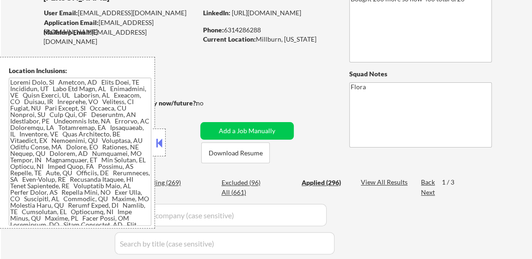
select select ""applied""
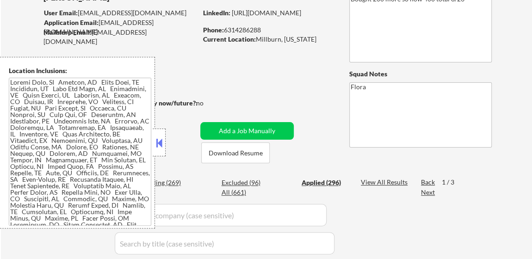
select select ""applied""
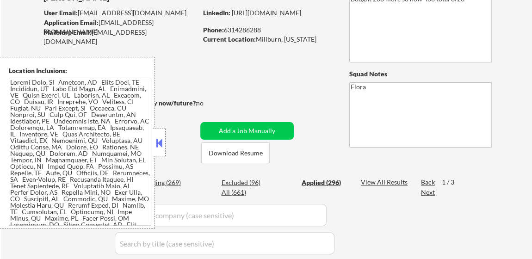
select select ""applied""
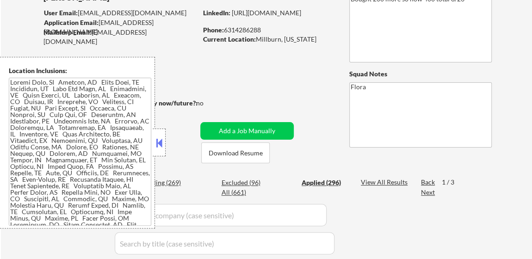
select select ""applied""
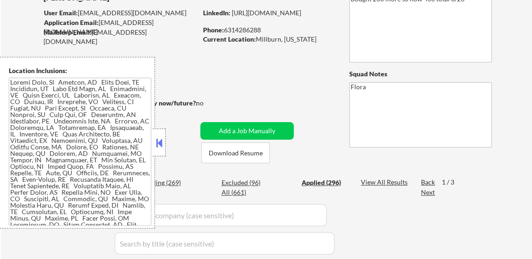
select select ""applied""
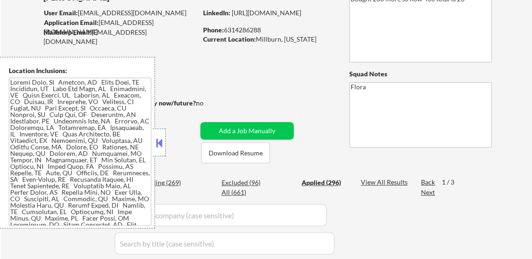
select select ""applied""
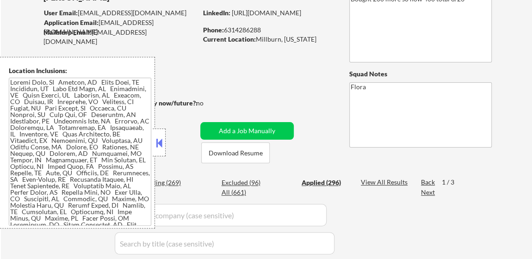
select select ""applied""
click at [163, 148] on button at bounding box center [159, 143] width 10 height 14
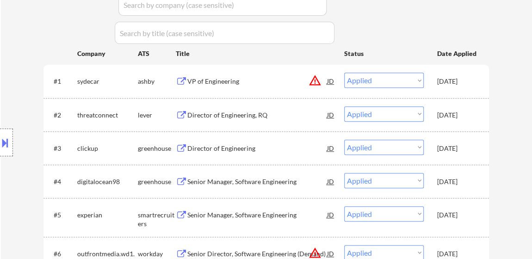
scroll to position [336, 0]
